Goal: Task Accomplishment & Management: Use online tool/utility

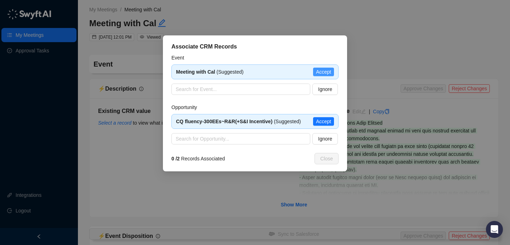
click at [325, 72] on span "Accept" at bounding box center [323, 72] width 15 height 8
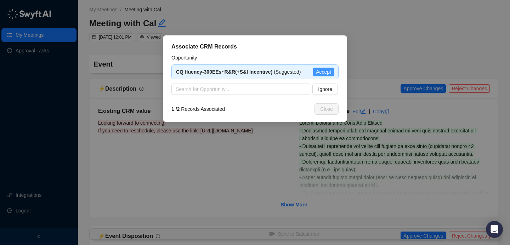
click at [326, 72] on span "Accept" at bounding box center [323, 72] width 15 height 8
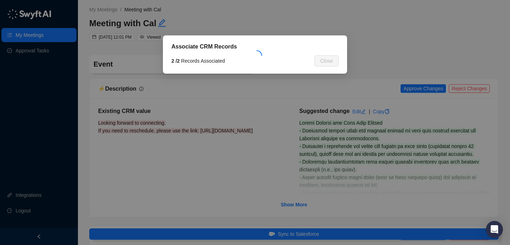
type textarea "**********"
type input "**********"
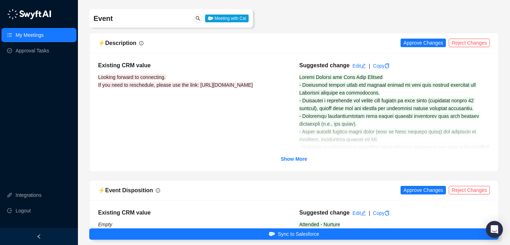
scroll to position [52, 0]
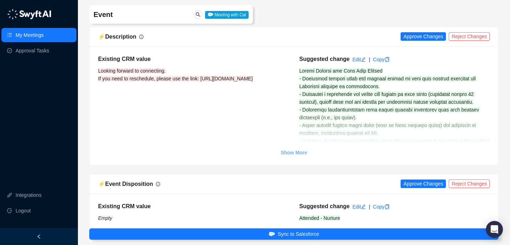
click at [293, 153] on strong "Show More" at bounding box center [294, 153] width 27 height 6
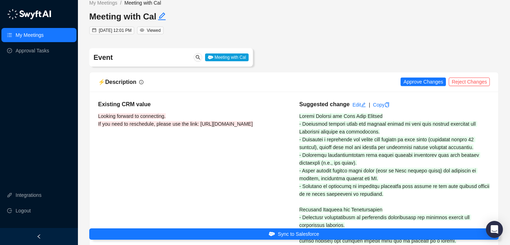
scroll to position [0, 0]
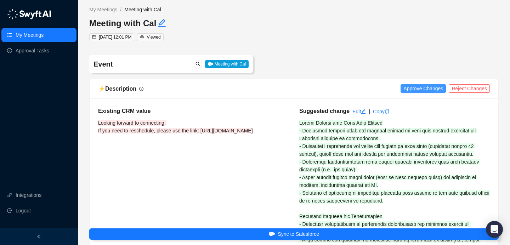
click at [419, 89] on span "Approve Changes" at bounding box center [424, 89] width 40 height 8
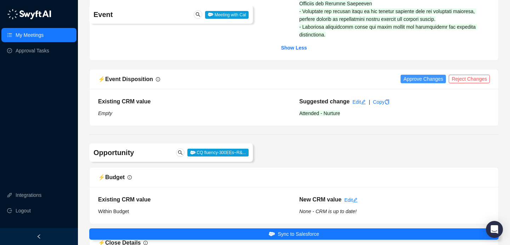
click at [424, 83] on span "Approve Changes" at bounding box center [424, 79] width 40 height 8
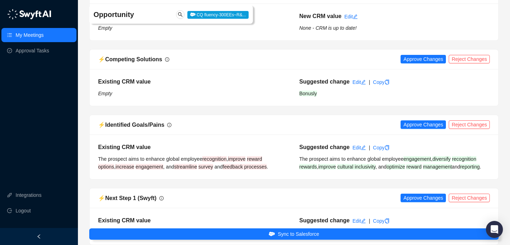
scroll to position [959, 0]
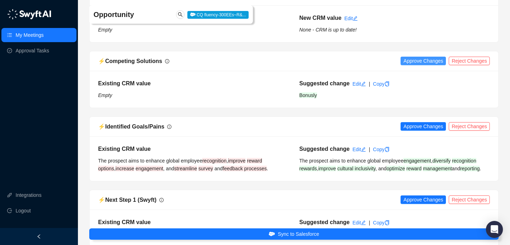
click at [421, 64] on div "⚡️ Competing Solutions Approve Changes Reject Changes" at bounding box center [294, 61] width 409 height 20
click at [419, 65] on span "Approve Changes" at bounding box center [424, 61] width 40 height 8
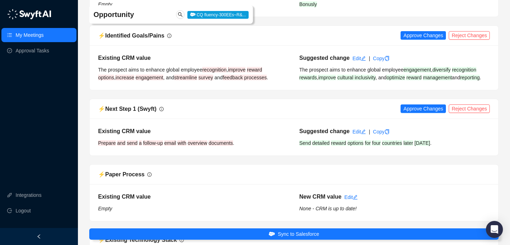
scroll to position [1056, 0]
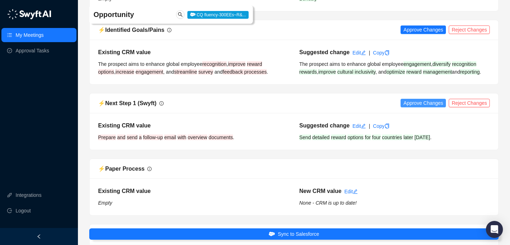
click at [439, 107] on span "Approve Changes" at bounding box center [424, 103] width 40 height 8
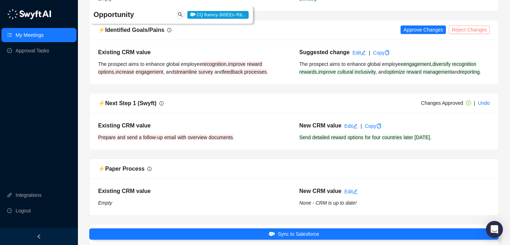
click at [476, 34] on span "Reject Changes" at bounding box center [469, 30] width 35 height 8
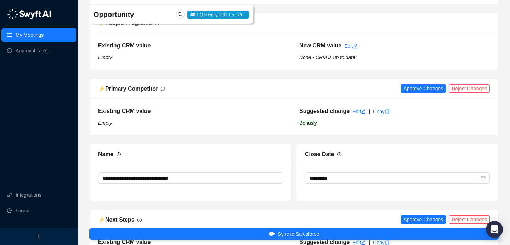
scroll to position [1534, 0]
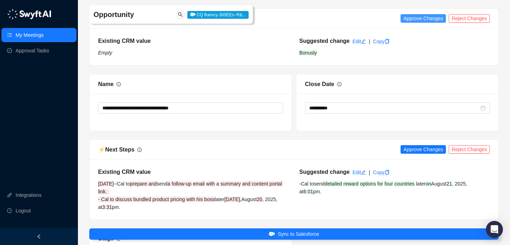
click at [411, 22] on span "Approve Changes" at bounding box center [424, 19] width 40 height 8
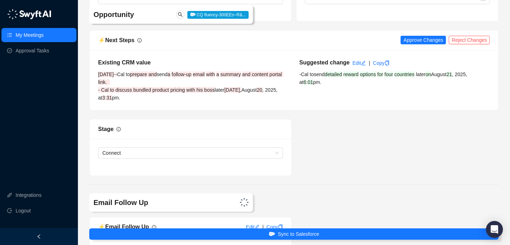
scroll to position [1646, 0]
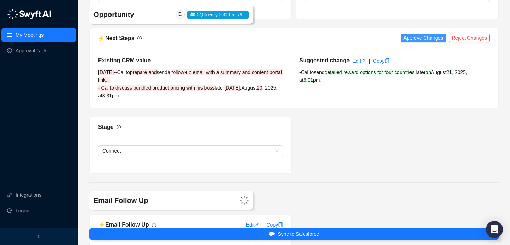
click at [419, 42] on span "Approve Changes" at bounding box center [424, 38] width 40 height 8
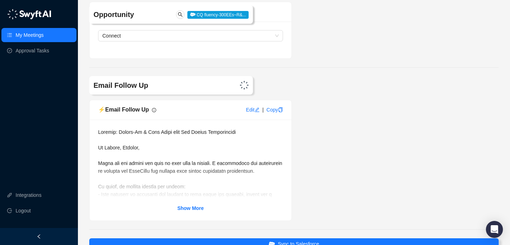
scroll to position [1813, 0]
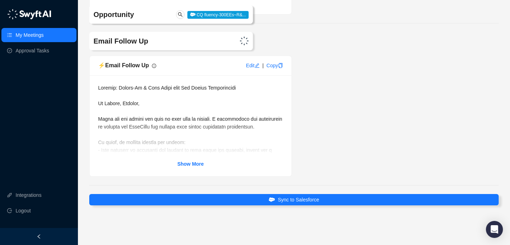
click at [190, 164] on strong "Show More" at bounding box center [191, 164] width 27 height 6
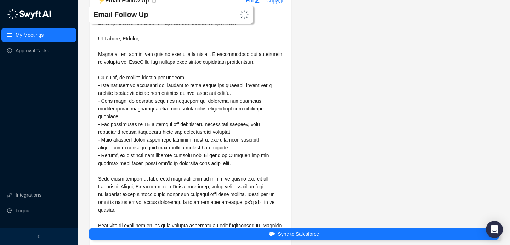
scroll to position [1874, 0]
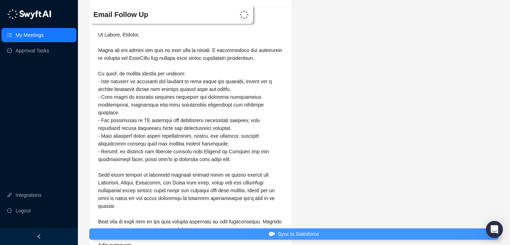
drag, startPoint x: 295, startPoint y: 236, endPoint x: 295, endPoint y: 230, distance: 6.0
click at [295, 236] on span "Sync to Salesforce" at bounding box center [298, 234] width 41 height 8
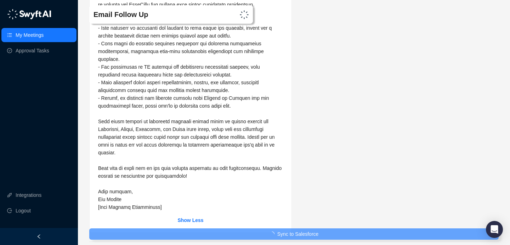
scroll to position [1928, 0]
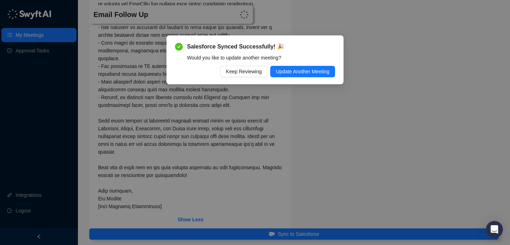
drag, startPoint x: 109, startPoint y: 199, endPoint x: 109, endPoint y: 145, distance: 54.9
click at [109, 145] on div "Salesforce Synced Successfully! 🎉 Would you like to update another meeting? Kee…" at bounding box center [255, 122] width 510 height 245
click at [216, 75] on div "Keep Reviewing Update Another Meeting" at bounding box center [255, 71] width 160 height 11
click at [226, 72] on span "Keep Reviewing" at bounding box center [244, 72] width 36 height 8
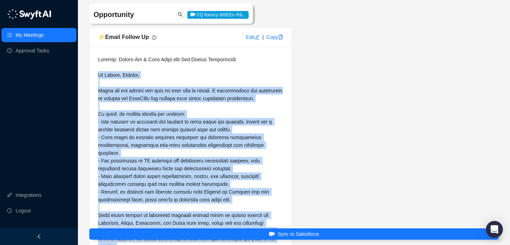
drag, startPoint x: 107, startPoint y: 198, endPoint x: 97, endPoint y: 92, distance: 106.4
click at [97, 92] on div "Show Less" at bounding box center [191, 187] width 202 height 280
copy span "Hi [PERSON_NAME], [PERSON_NAME], Thank you for taking the time to meet with me …"
